Goal: Information Seeking & Learning: Understand process/instructions

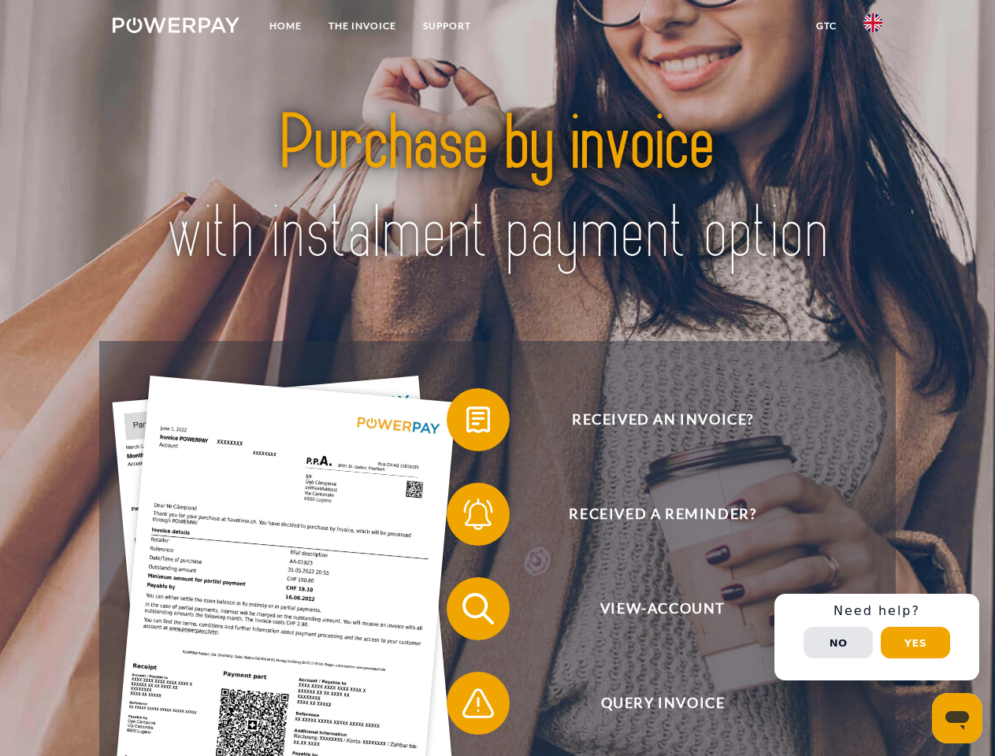
click at [176, 28] on img at bounding box center [176, 25] width 127 height 16
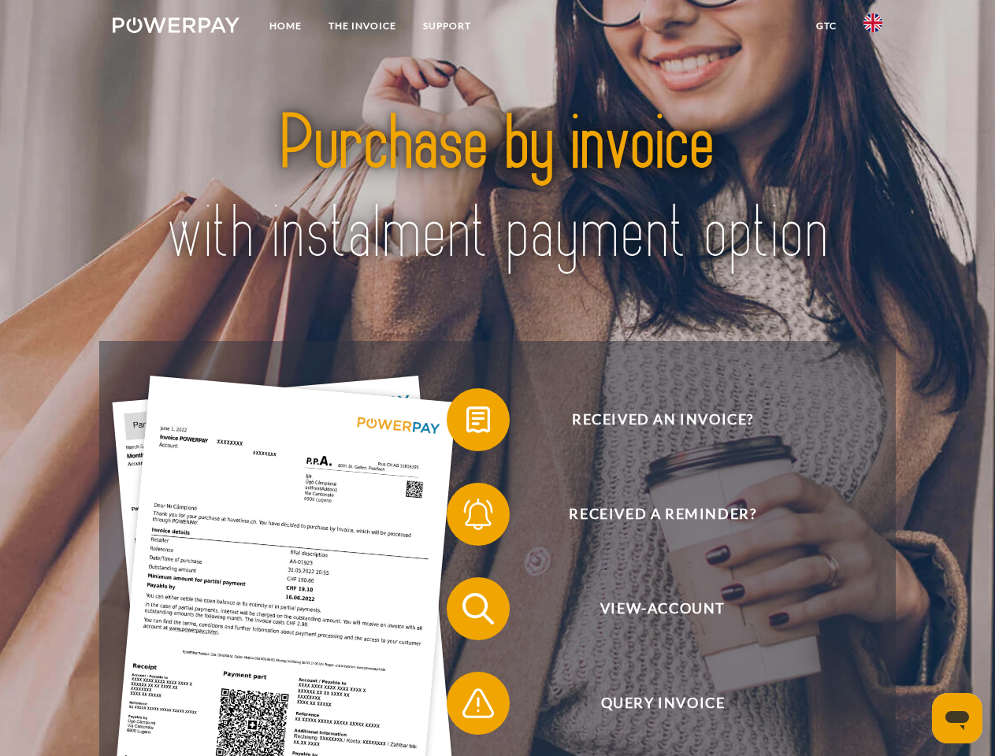
click at [873, 28] on img at bounding box center [872, 22] width 19 height 19
click at [826, 26] on link "GTC" at bounding box center [826, 26] width 47 height 28
click at [466, 423] on span at bounding box center [454, 419] width 79 height 79
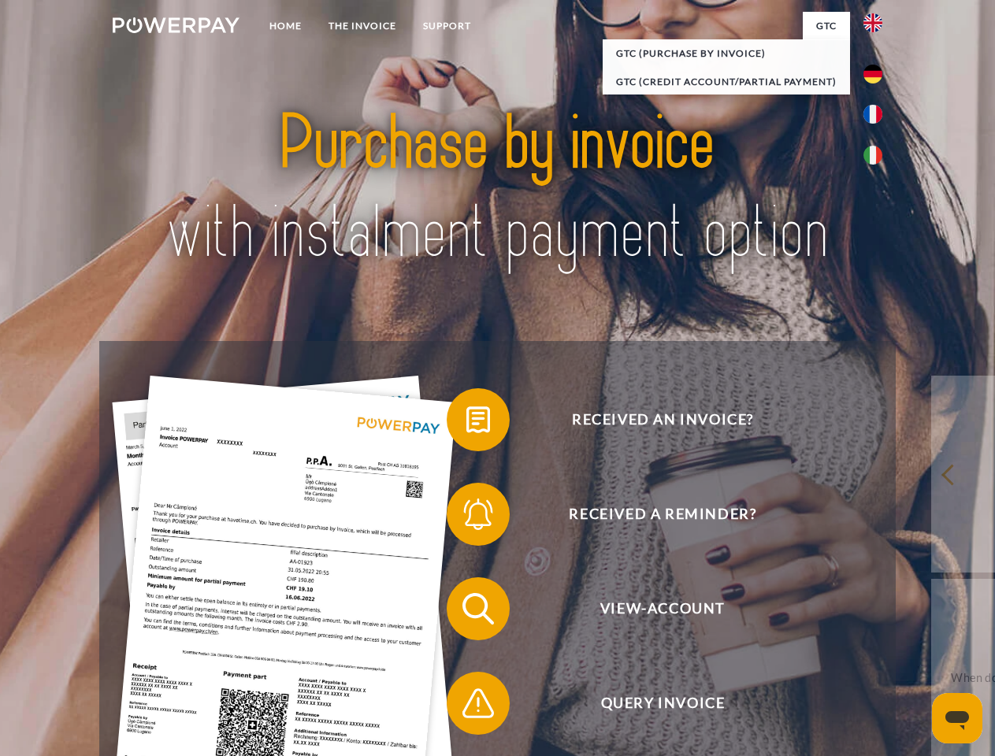
click at [466, 518] on div "Received an invoice? Received a reminder? View-Account Query Invoice" at bounding box center [497, 656] width 796 height 630
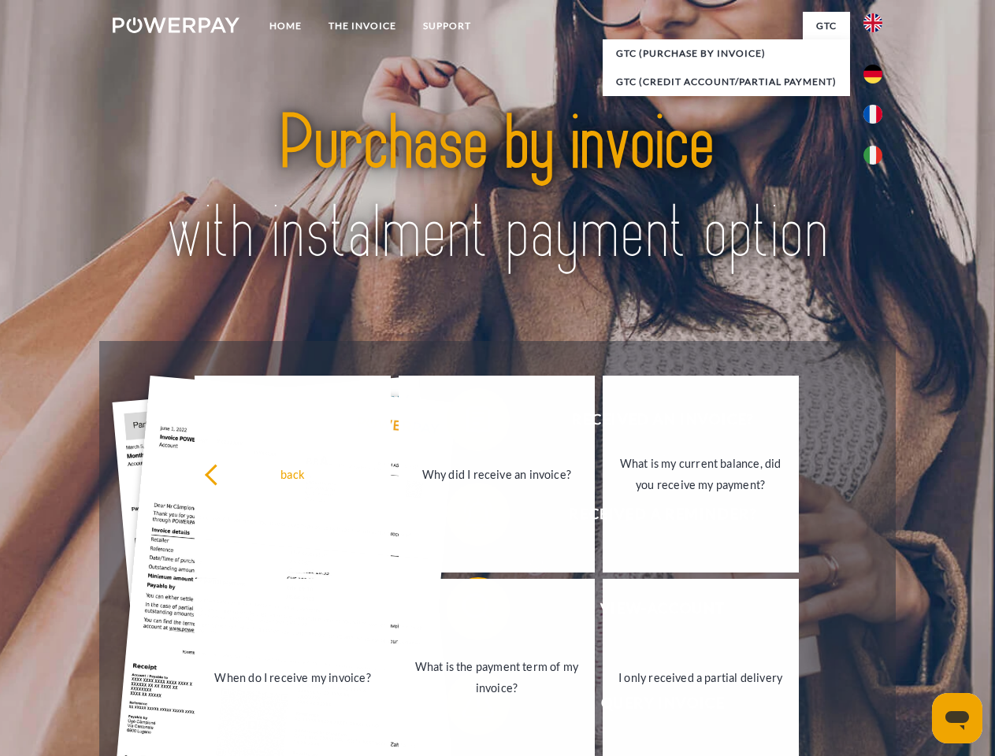
click at [466, 612] on link "What is the payment term of my invoice?" at bounding box center [497, 677] width 196 height 197
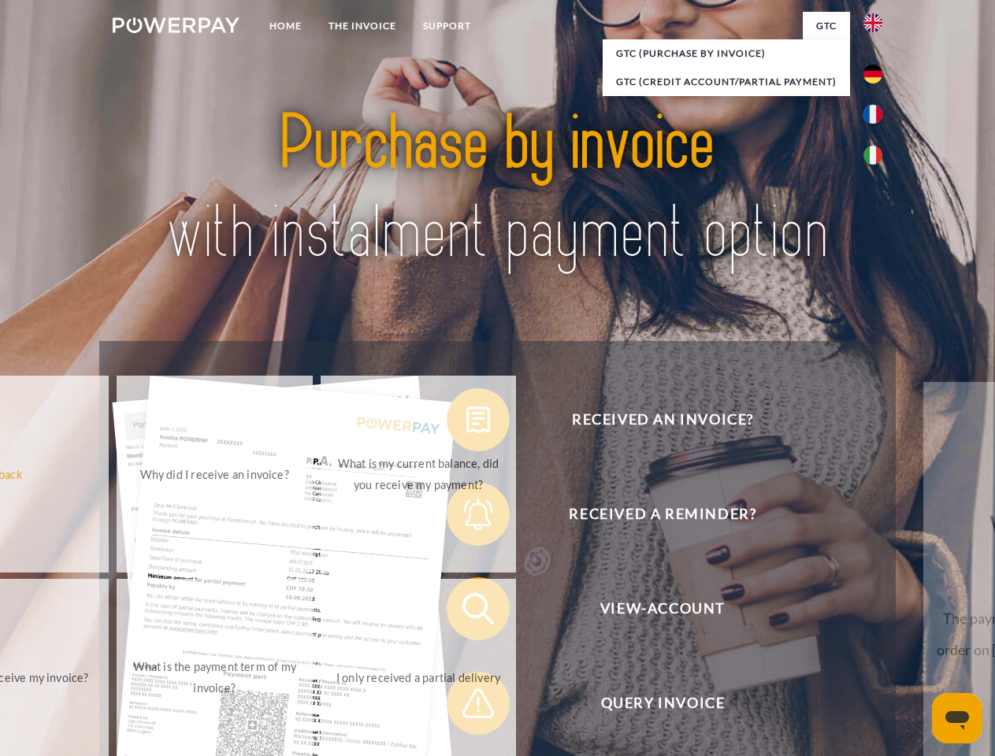
click at [466, 707] on span at bounding box center [454, 703] width 79 height 79
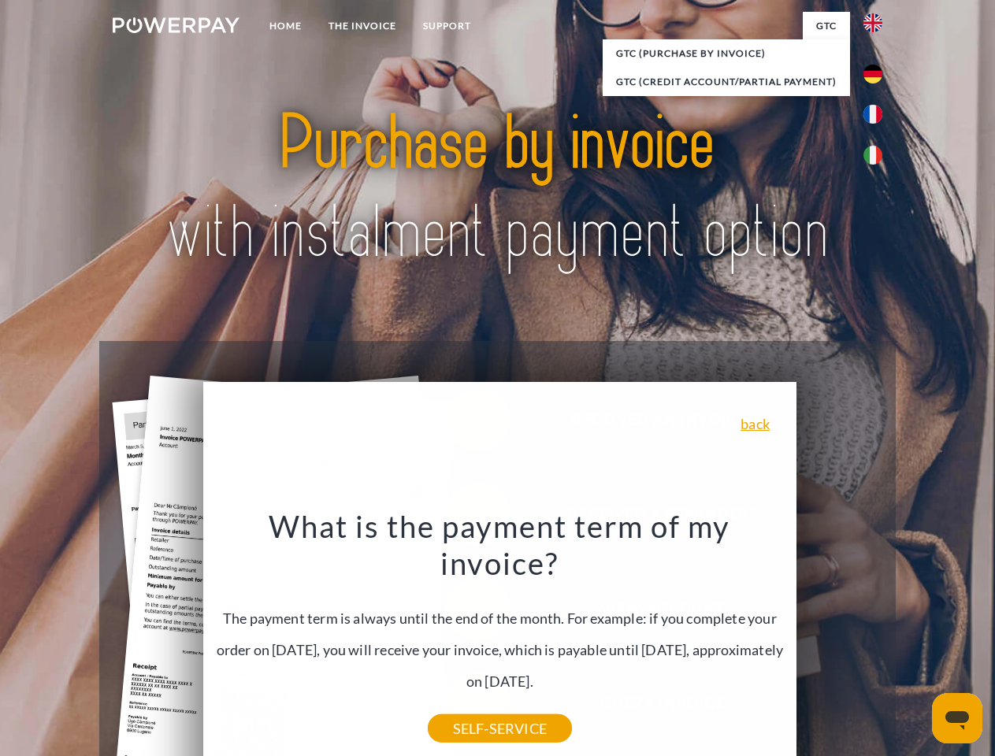
click at [877, 637] on div "Received an invoice? Received a reminder? View-Account Query Invoice" at bounding box center [497, 656] width 796 height 630
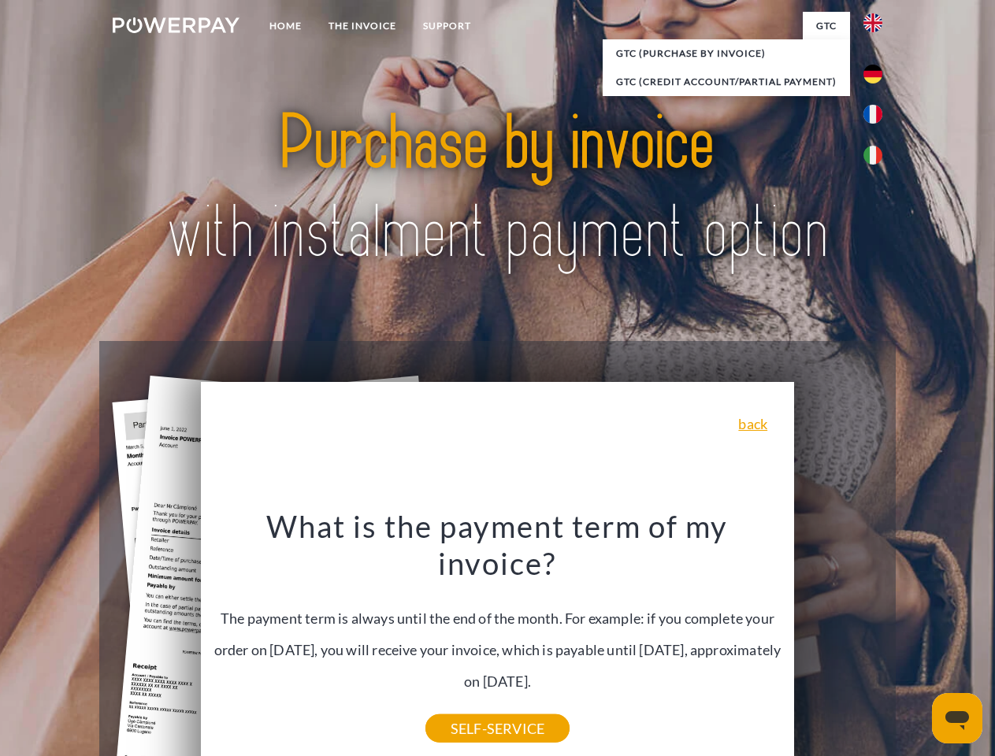
click at [838, 640] on span "View-Account" at bounding box center [662, 608] width 386 height 63
click at [915, 643] on header "Home THE INVOICE Support" at bounding box center [497, 544] width 995 height 1088
